Goal: Task Accomplishment & Management: Manage account settings

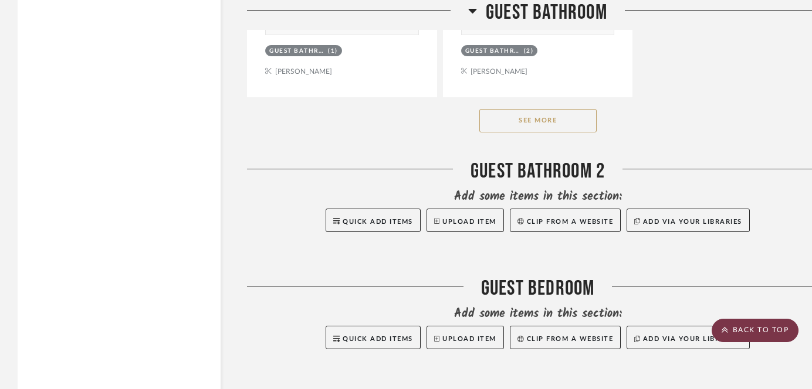
click at [738, 324] on scroll-to-top-button "BACK TO TOP" at bounding box center [755, 330] width 87 height 23
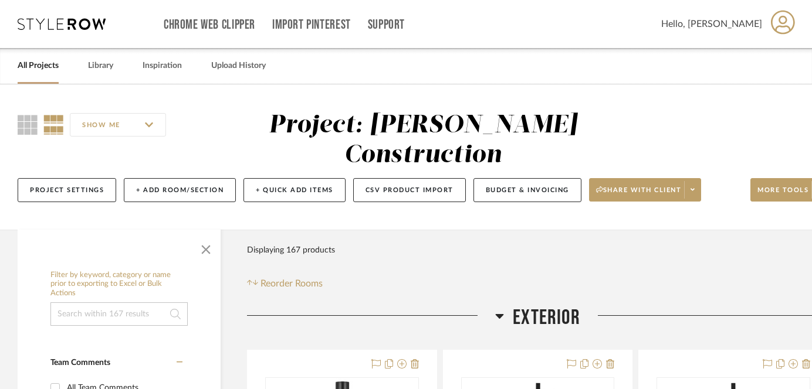
click at [33, 70] on link "All Projects" at bounding box center [38, 66] width 41 height 16
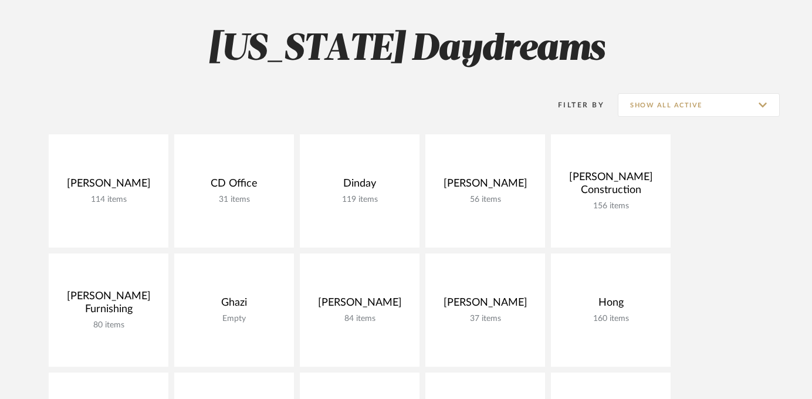
scroll to position [156, 0]
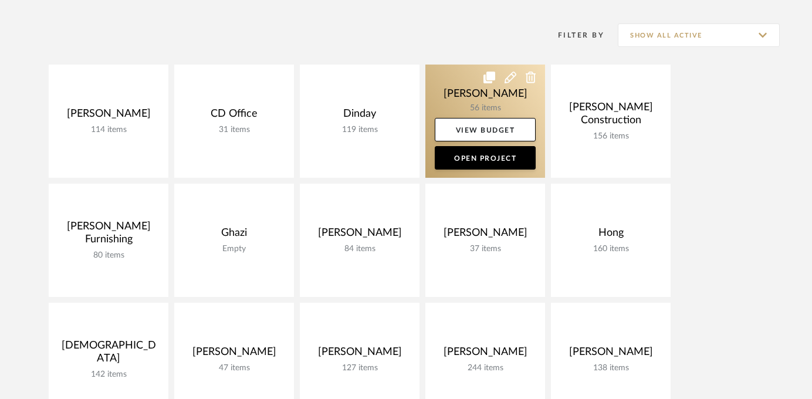
click at [480, 94] on link at bounding box center [485, 121] width 120 height 113
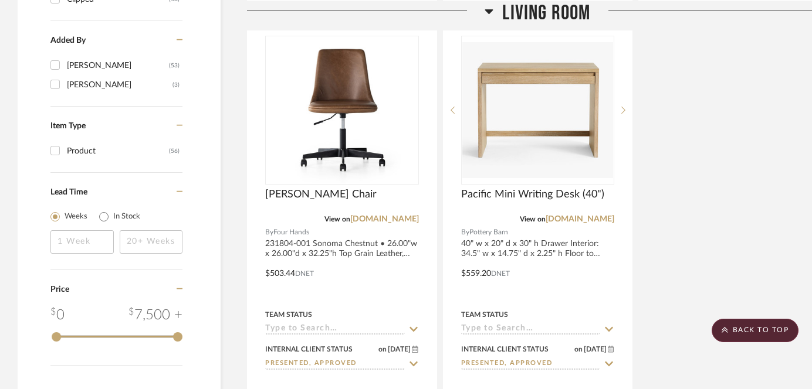
scroll to position [1366, 0]
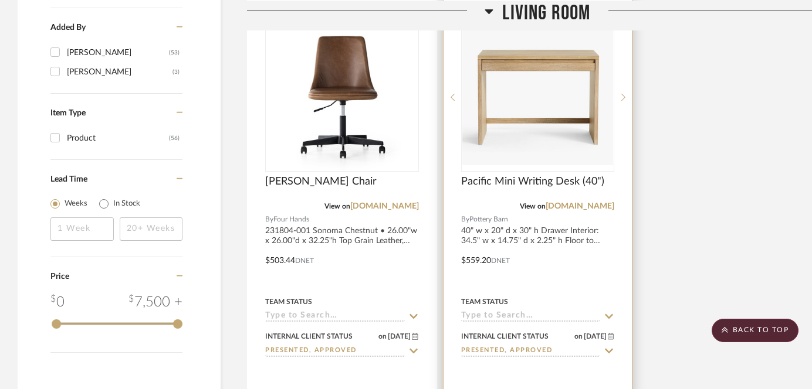
click at [517, 350] on input "Presented, Approved" at bounding box center [531, 351] width 140 height 11
click at [605, 350] on icon at bounding box center [609, 351] width 11 height 9
type input "[DATE]"
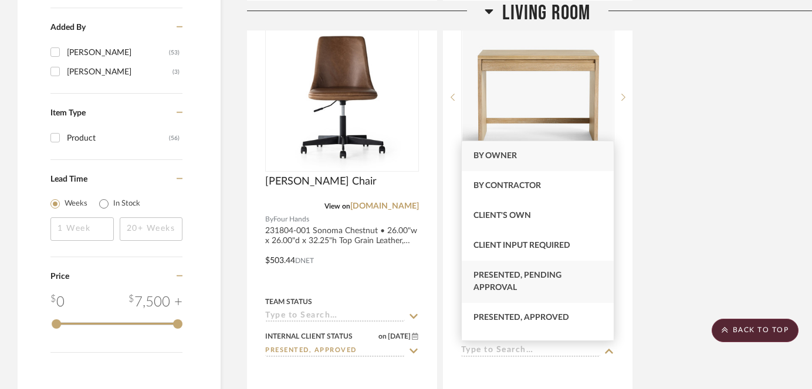
click at [550, 279] on span "Presented, Pending Approval" at bounding box center [517, 282] width 88 height 21
type input "Presented, Pending Approval"
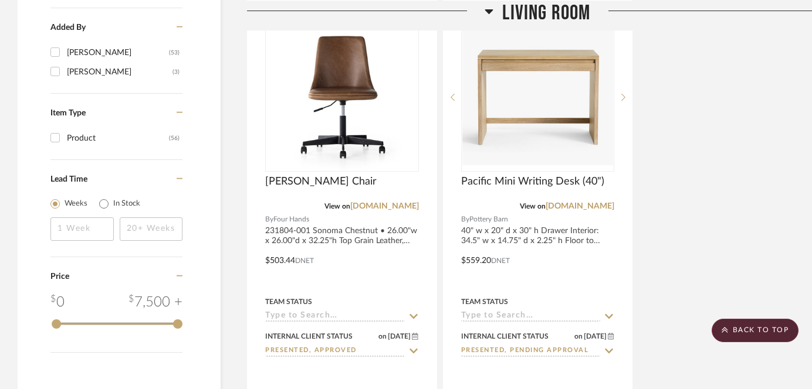
scroll to position [1385, 0]
